Goal: Information Seeking & Learning: Learn about a topic

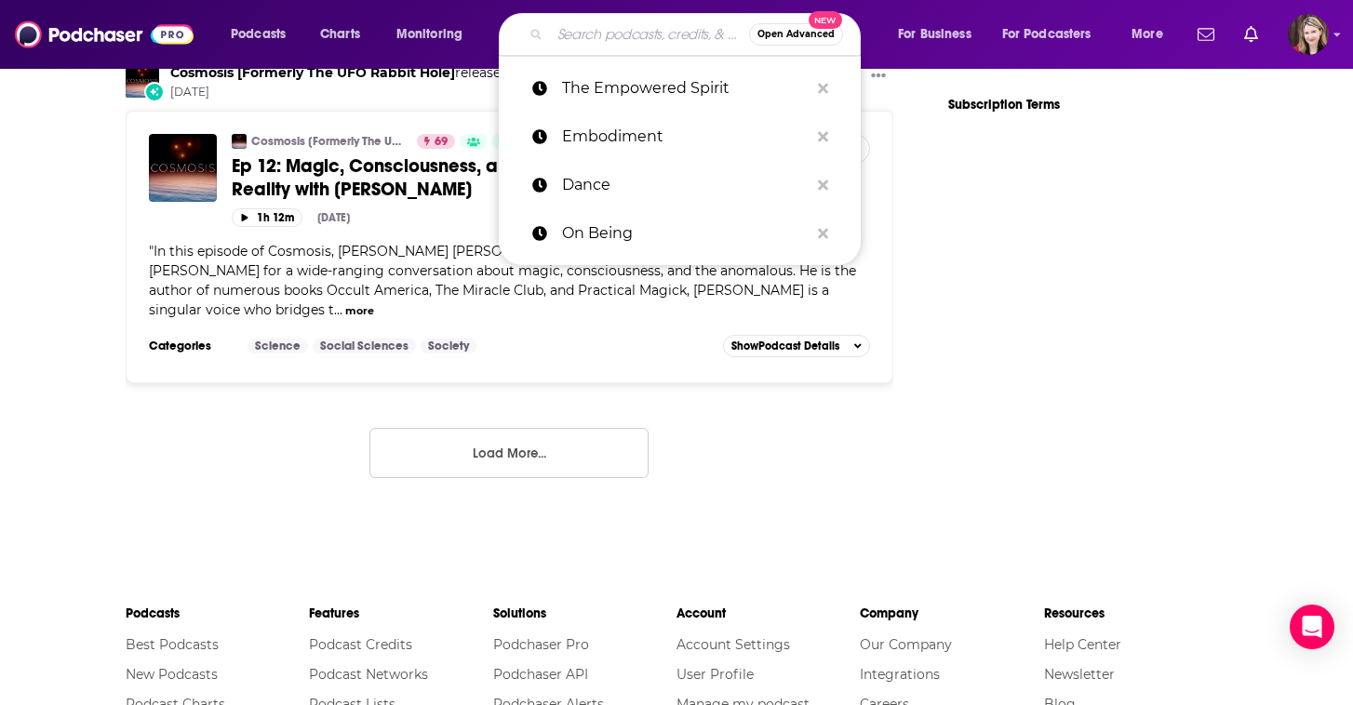
click at [571, 30] on input "Search podcasts, credits, & more..." at bounding box center [649, 35] width 199 height 30
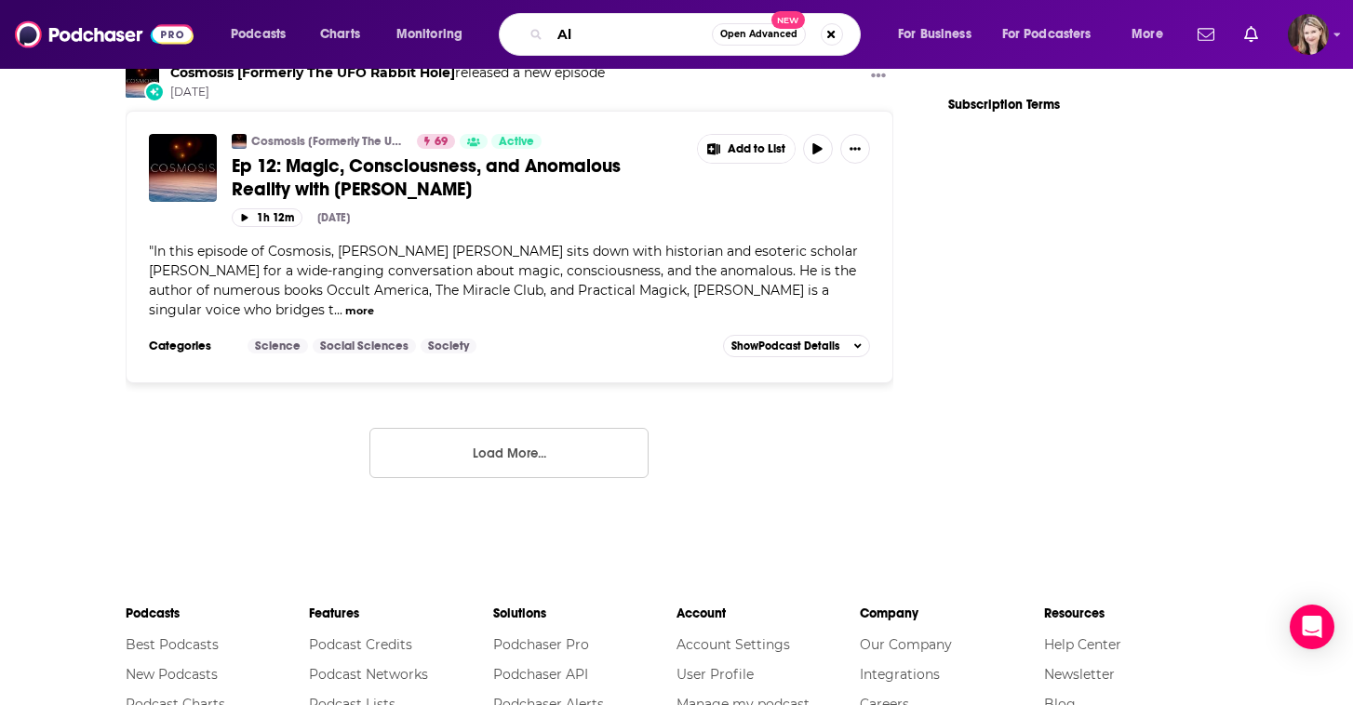
type input "A"
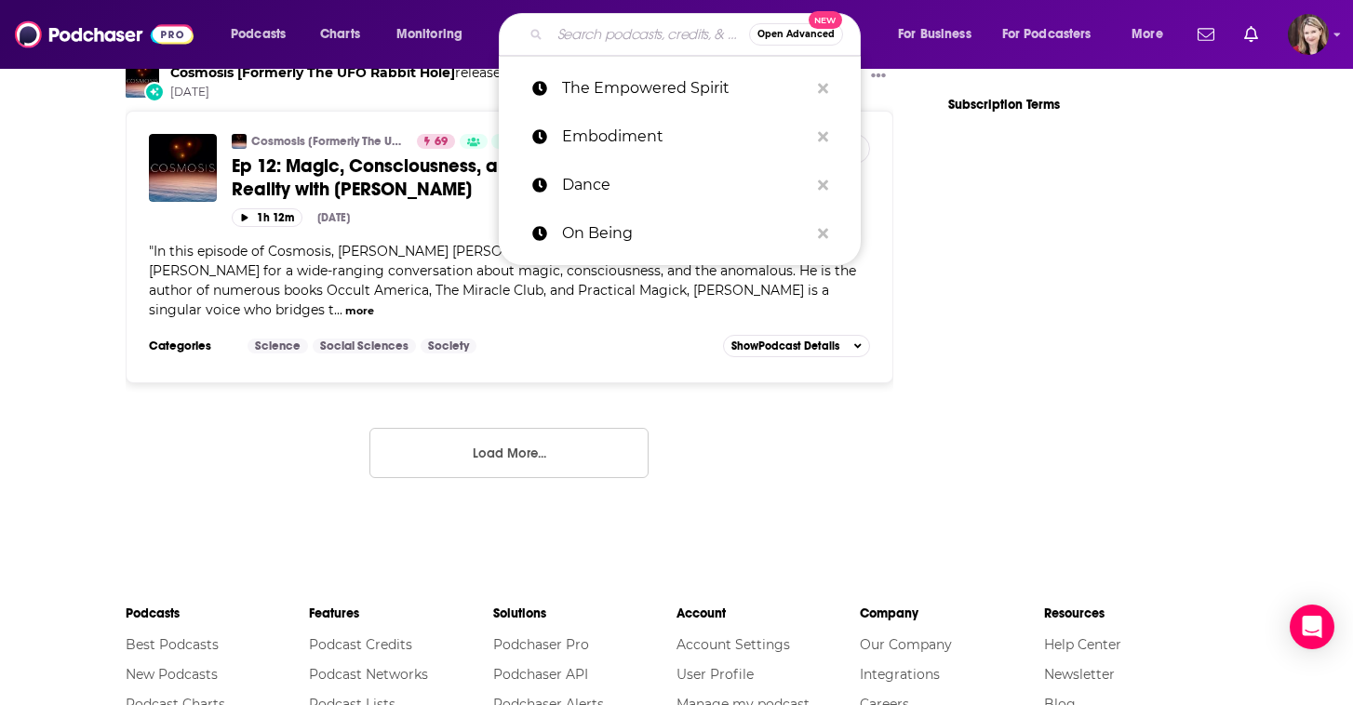
paste input "[PERSON_NAME]"
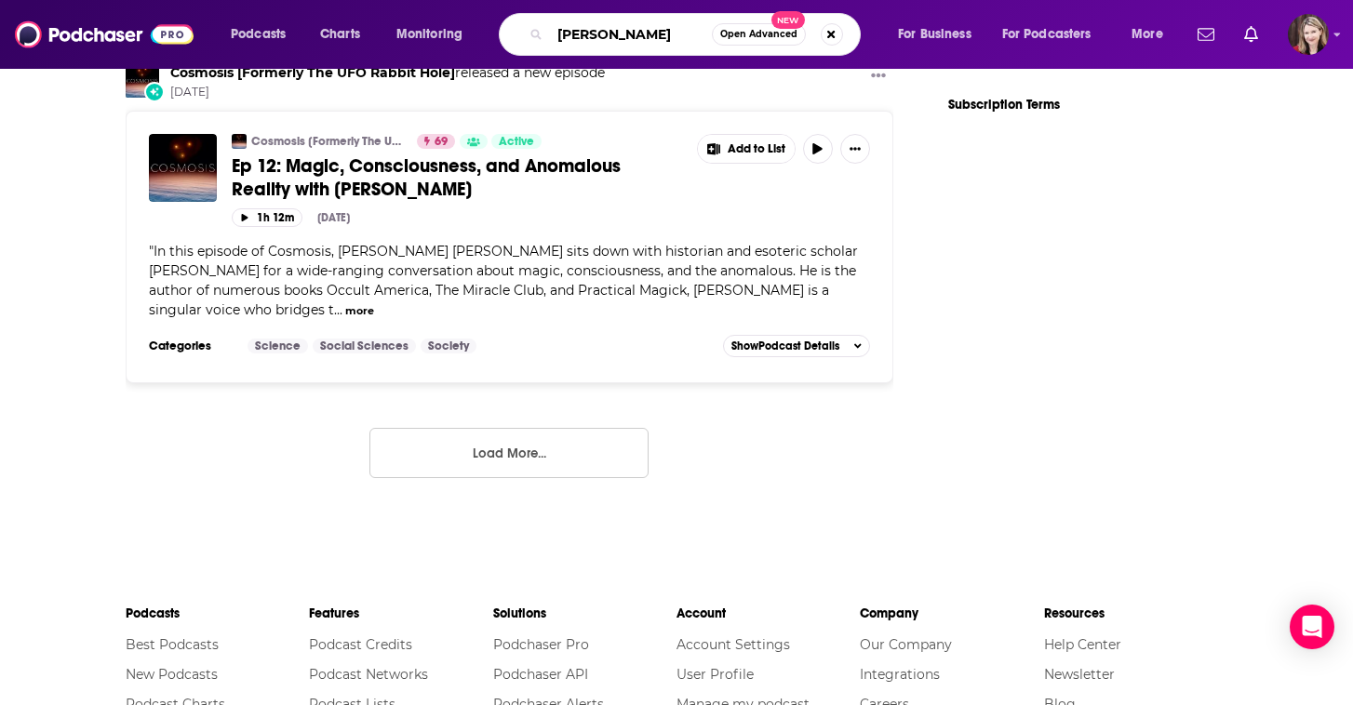
type input "[PERSON_NAME]"
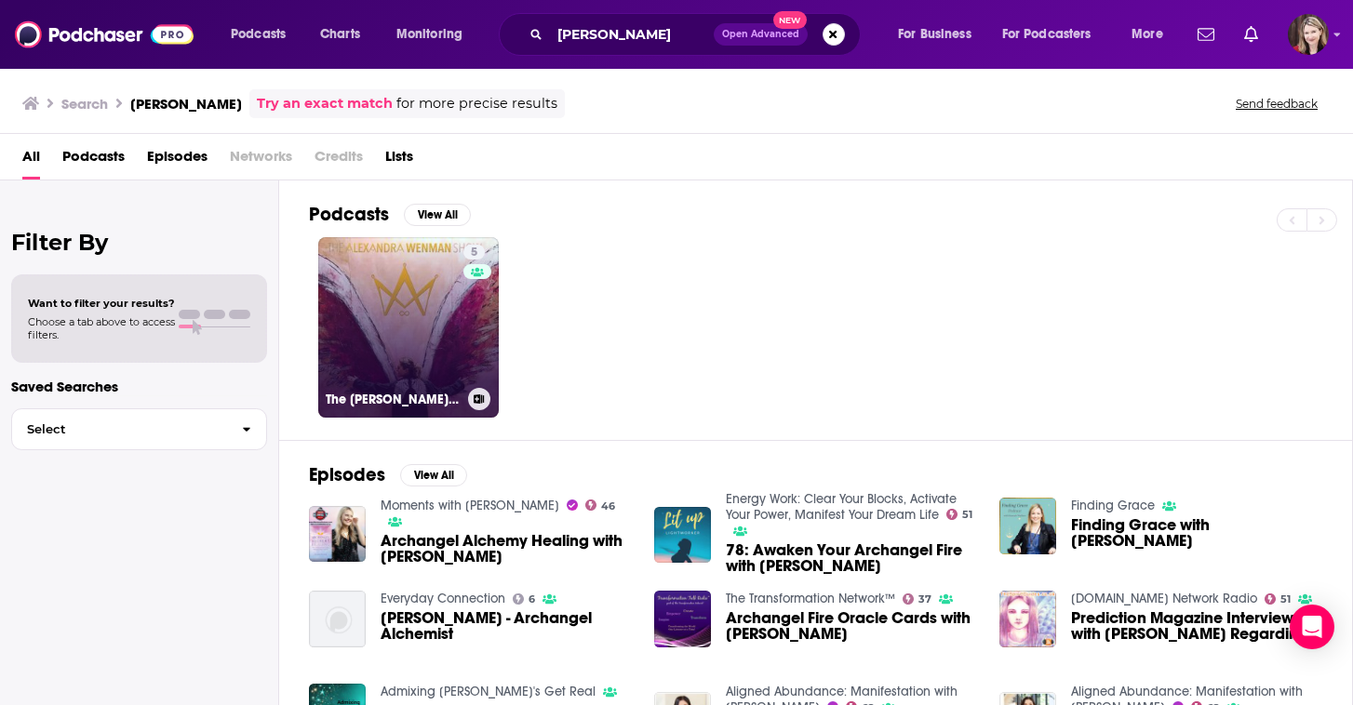
click at [411, 288] on link "5 The [PERSON_NAME] Show" at bounding box center [408, 327] width 181 height 181
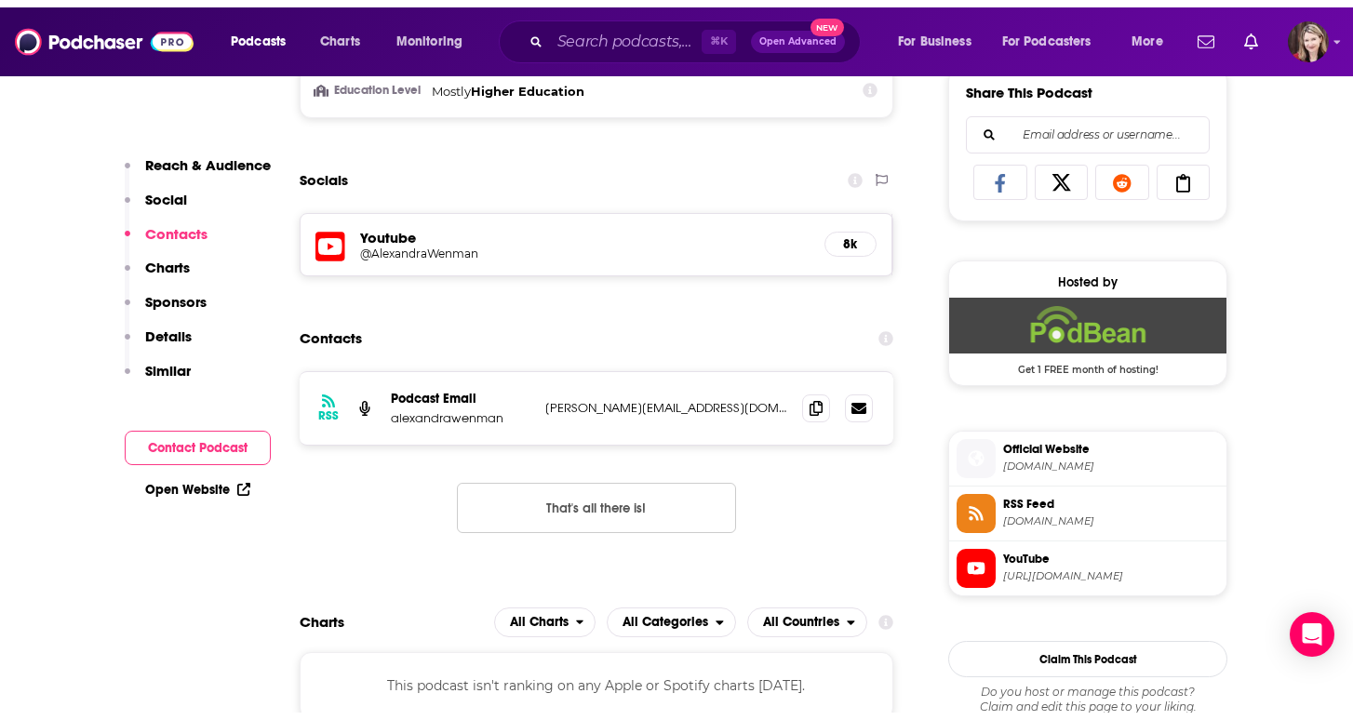
scroll to position [1179, 0]
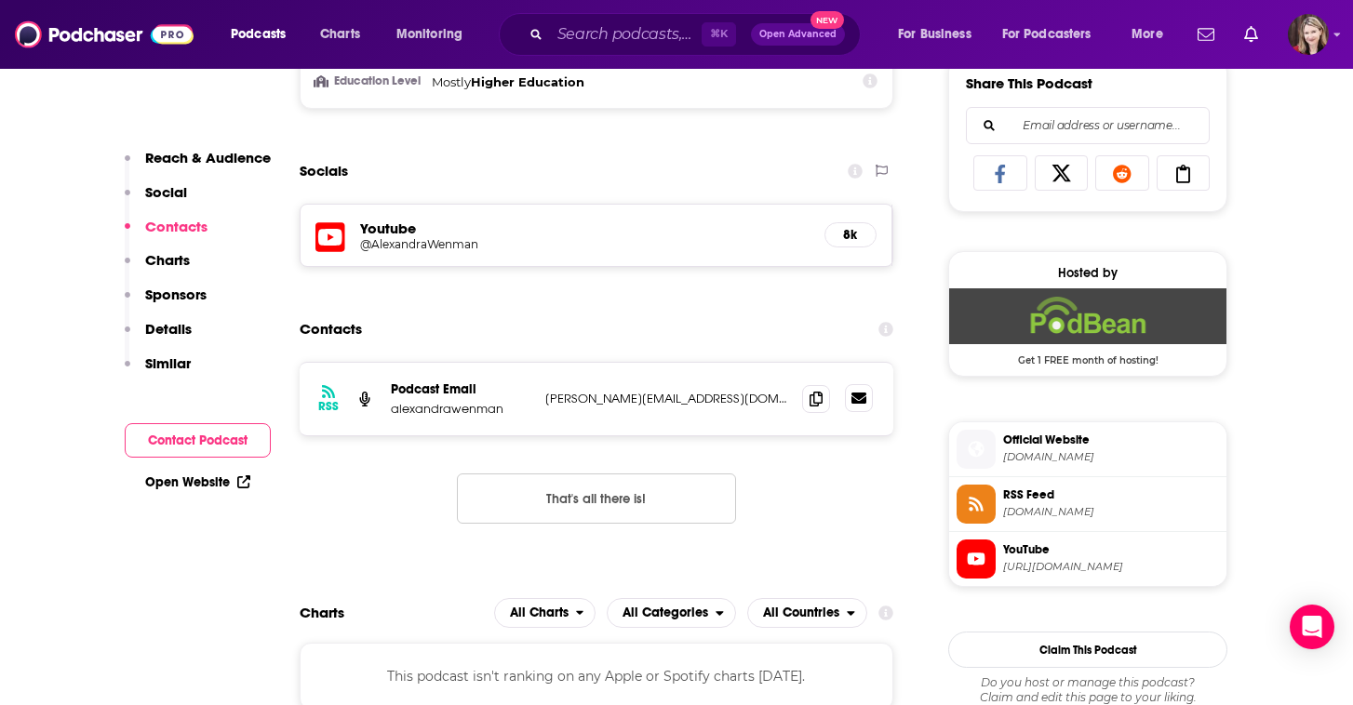
click at [861, 395] on icon at bounding box center [859, 398] width 15 height 11
